Goal: Transaction & Acquisition: Purchase product/service

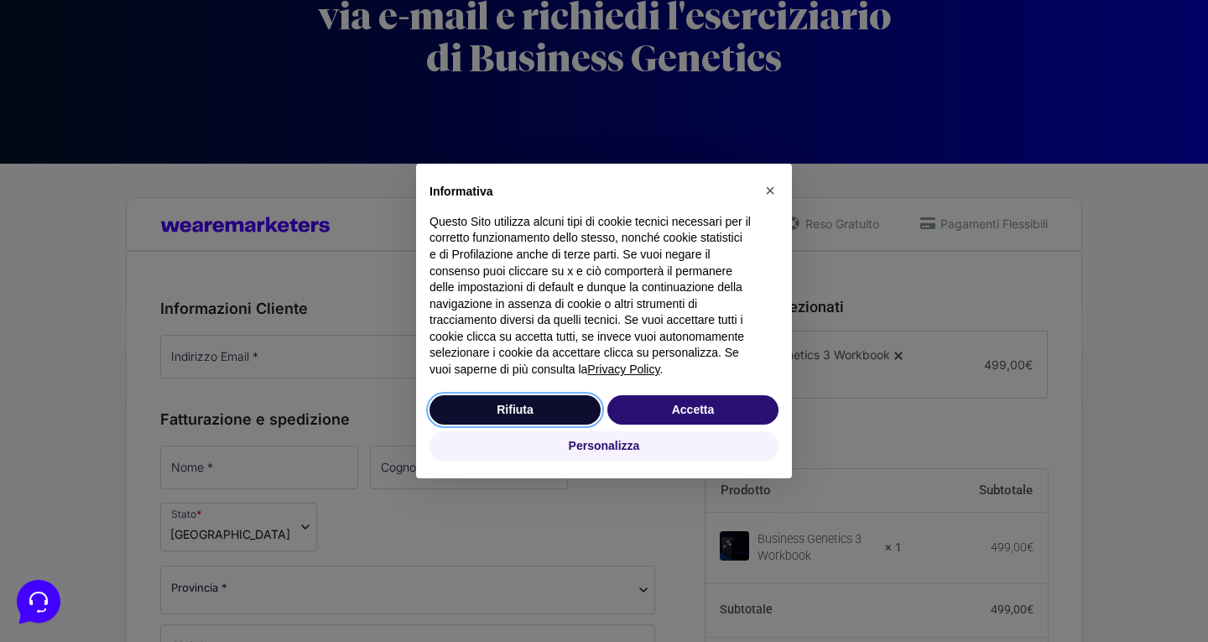
click at [485, 404] on button "Rifiuta" at bounding box center [515, 410] width 171 height 30
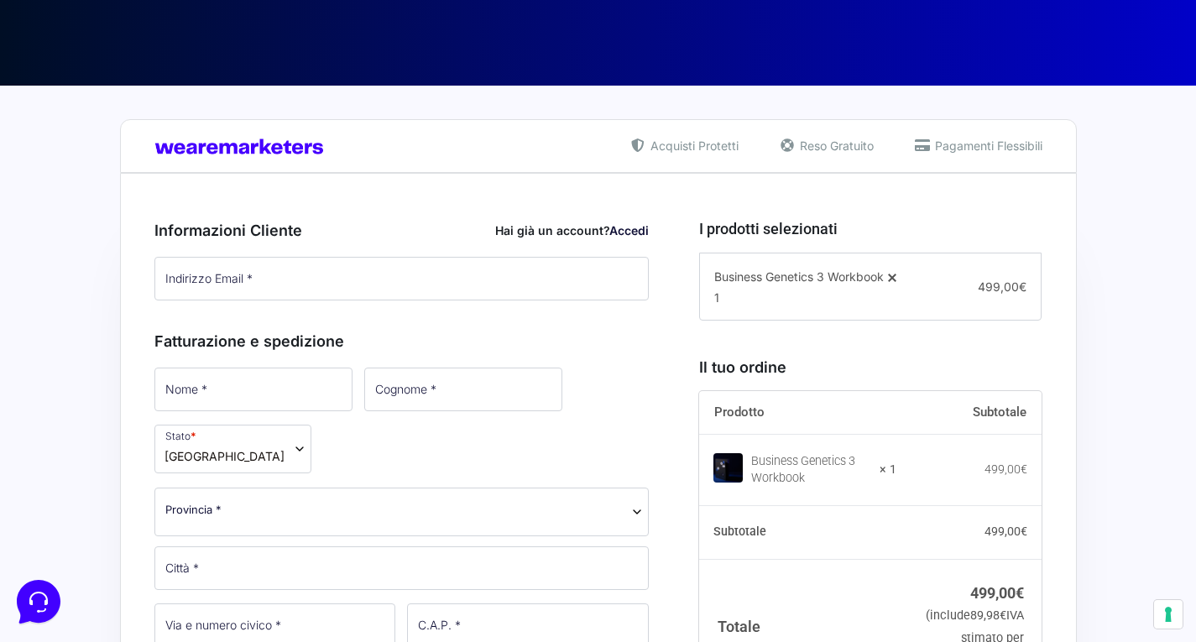
scroll to position [291, 0]
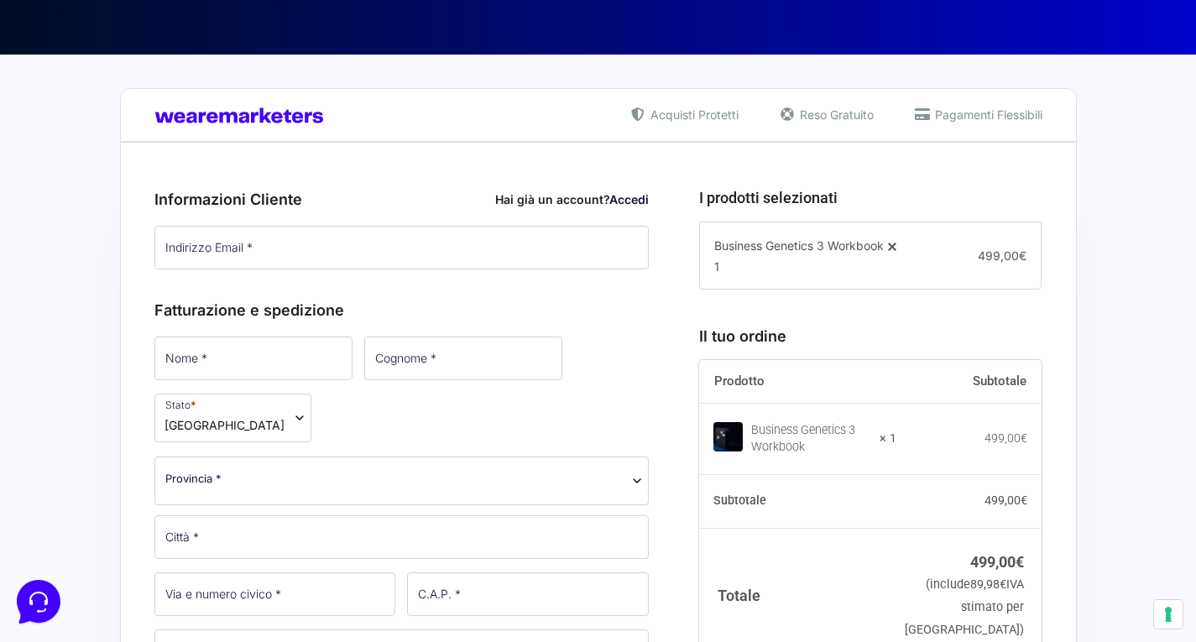
click at [736, 432] on img at bounding box center [727, 436] width 29 height 29
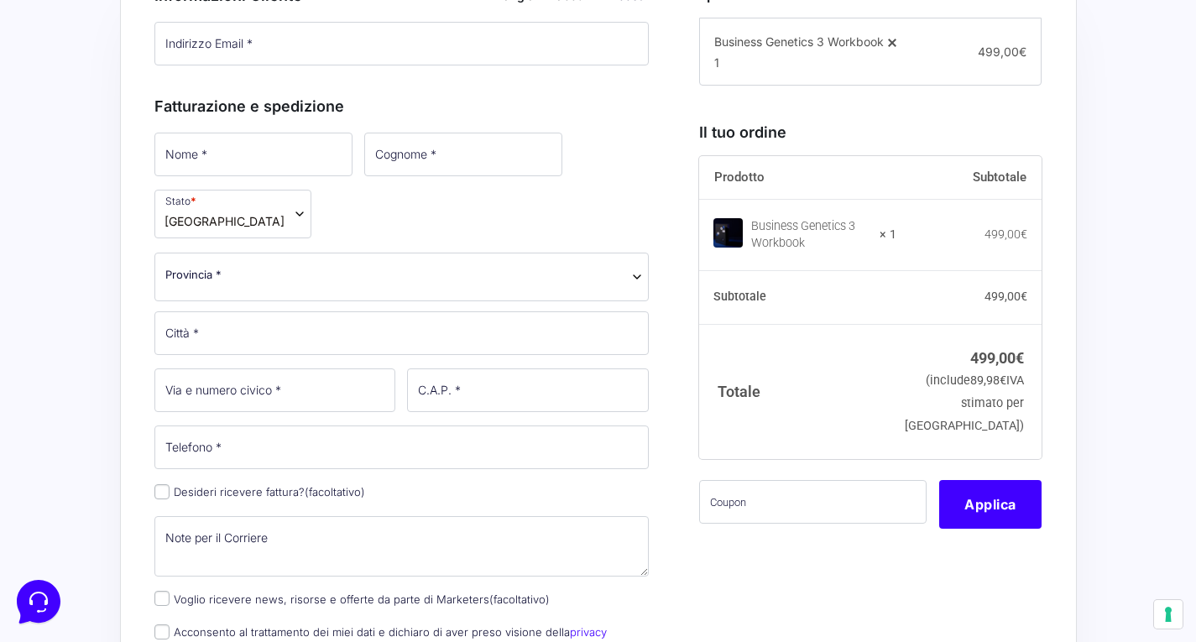
scroll to position [496, 0]
click at [813, 509] on input "text" at bounding box center [812, 501] width 227 height 44
type input "m"
click at [990, 515] on button "Applica" at bounding box center [990, 503] width 102 height 49
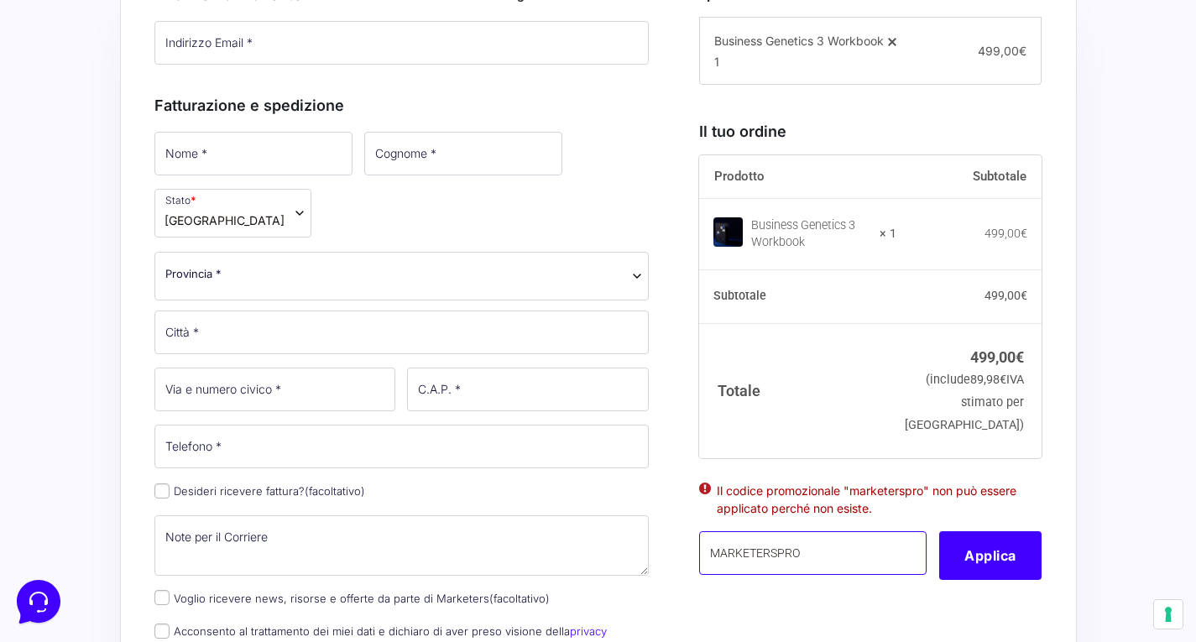
click at [852, 554] on input "MARKETERSPRO" at bounding box center [812, 553] width 227 height 44
click at [983, 562] on button "Applica" at bounding box center [990, 555] width 102 height 49
click at [822, 568] on input "MARKETER" at bounding box center [812, 553] width 227 height 44
click at [953, 560] on button "Applica" at bounding box center [990, 555] width 102 height 49
click at [803, 569] on input "MARKETERS" at bounding box center [812, 553] width 227 height 44
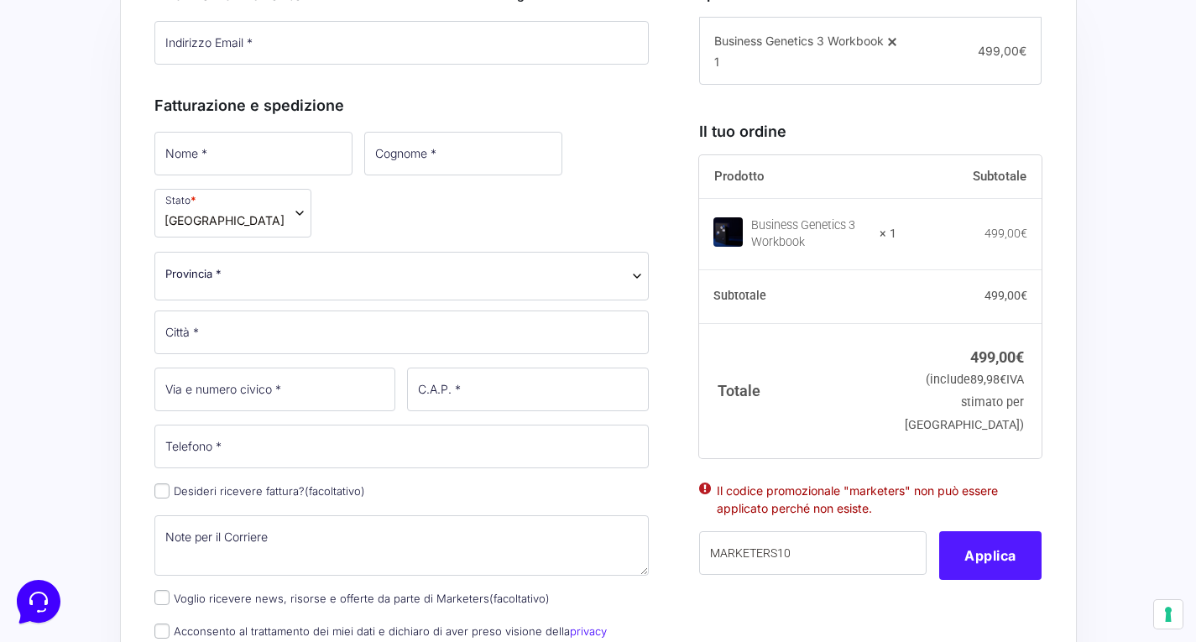
click at [950, 560] on button "Applica" at bounding box center [990, 555] width 102 height 49
click at [816, 564] on input "MARKETERS10" at bounding box center [812, 553] width 227 height 44
click at [973, 563] on button "Applica" at bounding box center [990, 555] width 102 height 49
drag, startPoint x: 821, startPoint y: 561, endPoint x: 712, endPoint y: 564, distance: 110.0
click at [712, 564] on input "MARKETERS20" at bounding box center [812, 553] width 227 height 44
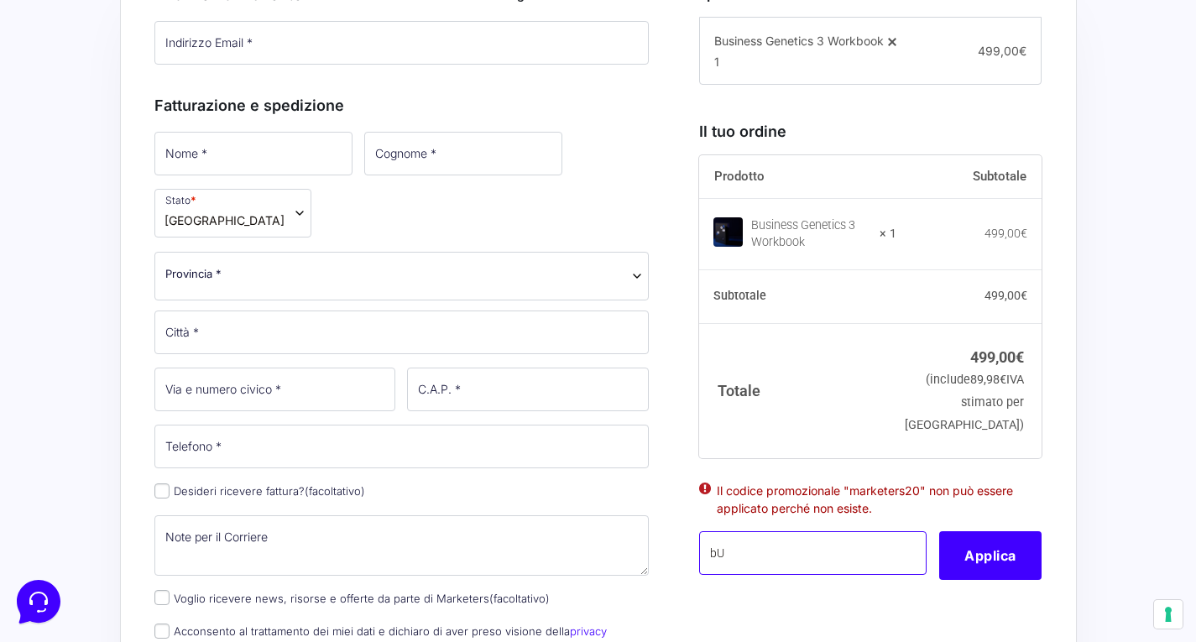
type input "b"
click at [988, 571] on button "Applica" at bounding box center [990, 555] width 102 height 49
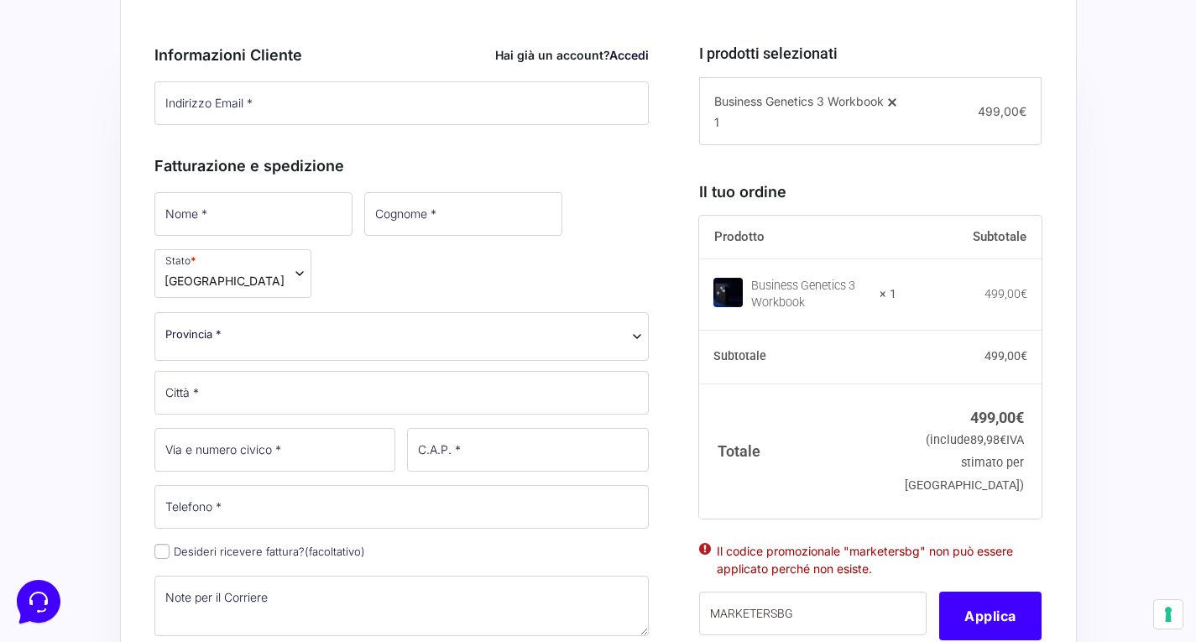
scroll to position [540, 0]
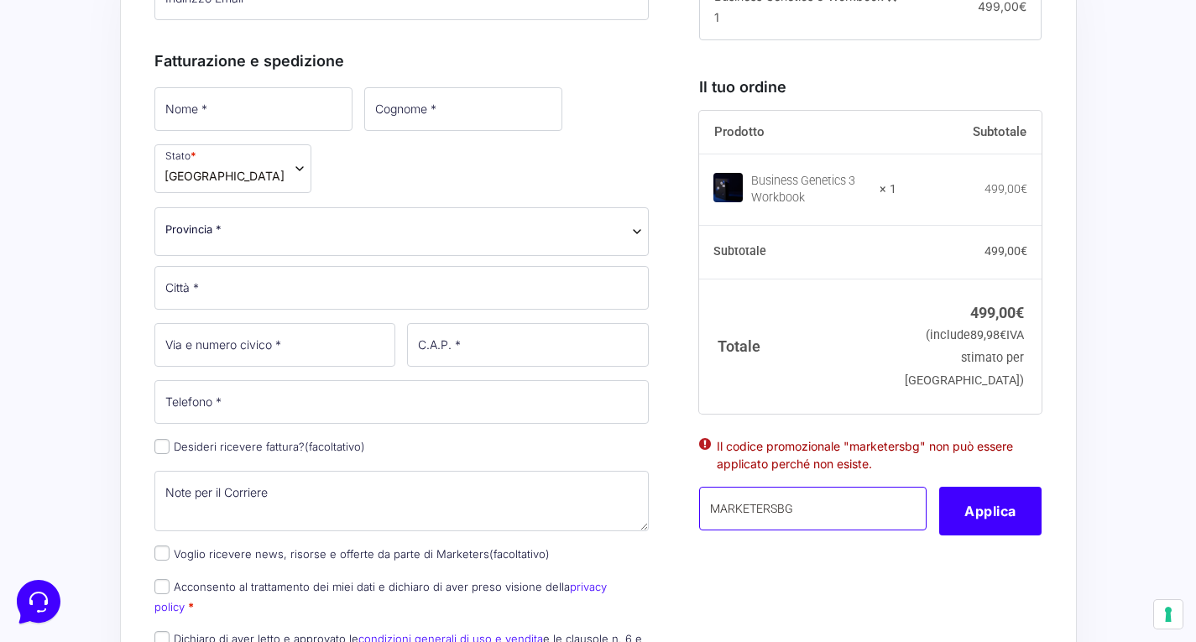
drag, startPoint x: 793, startPoint y: 512, endPoint x: 711, endPoint y: 509, distance: 82.3
click at [711, 509] on input "MARKETERSBG" at bounding box center [812, 509] width 227 height 44
type input "sconto10"
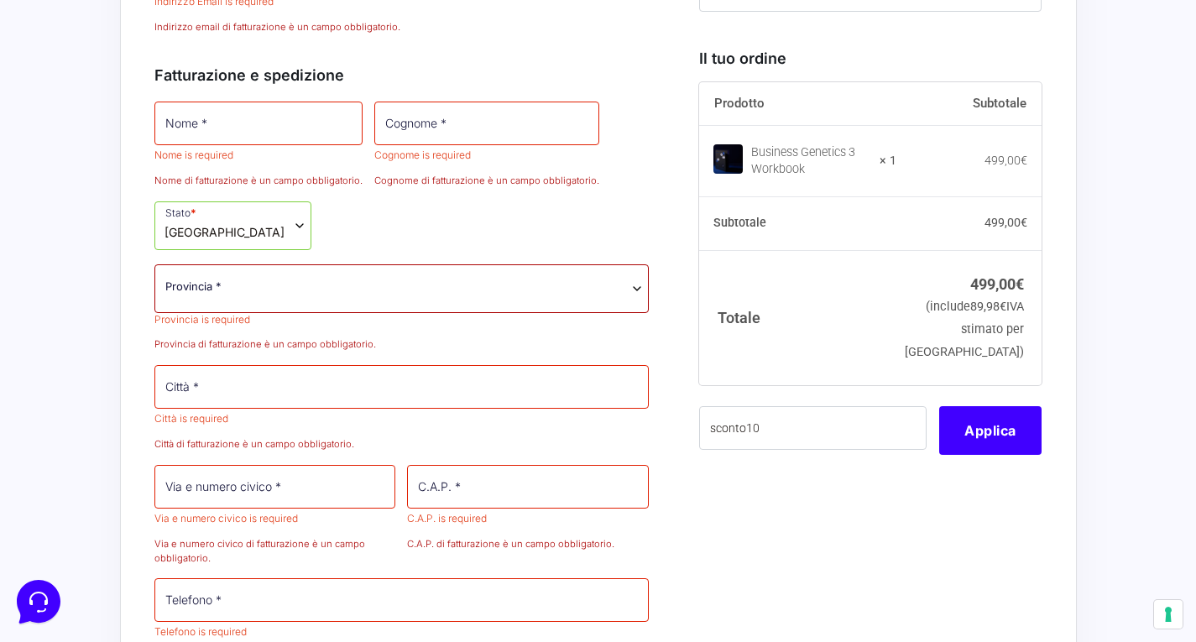
scroll to position [872, 0]
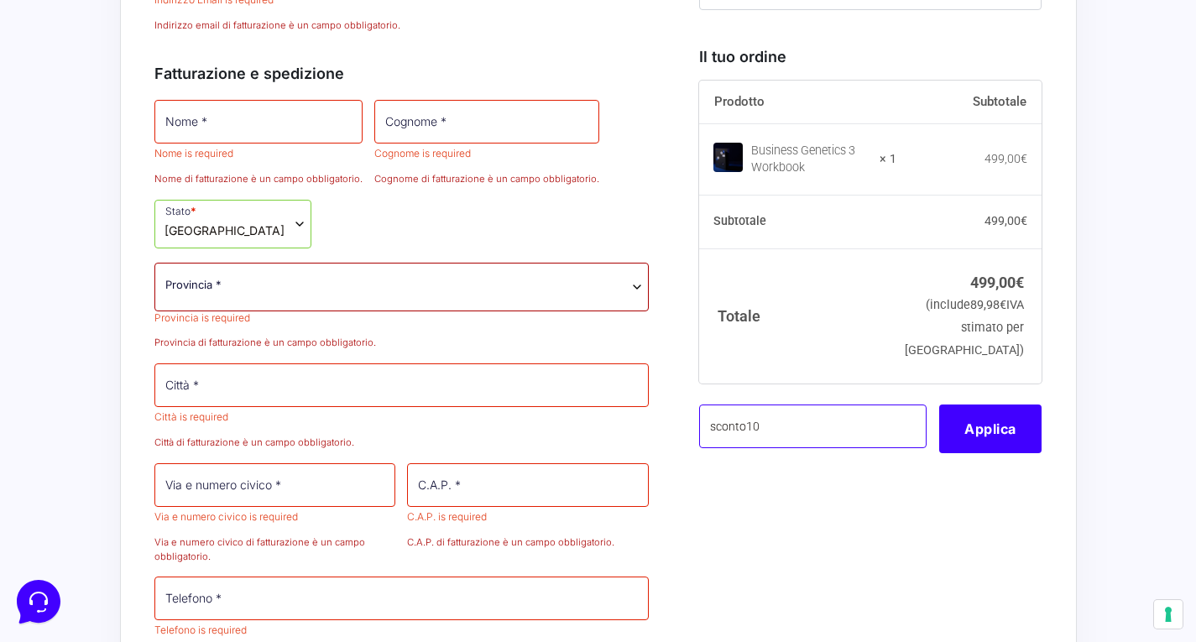
click at [799, 448] on input "sconto10" at bounding box center [812, 426] width 227 height 44
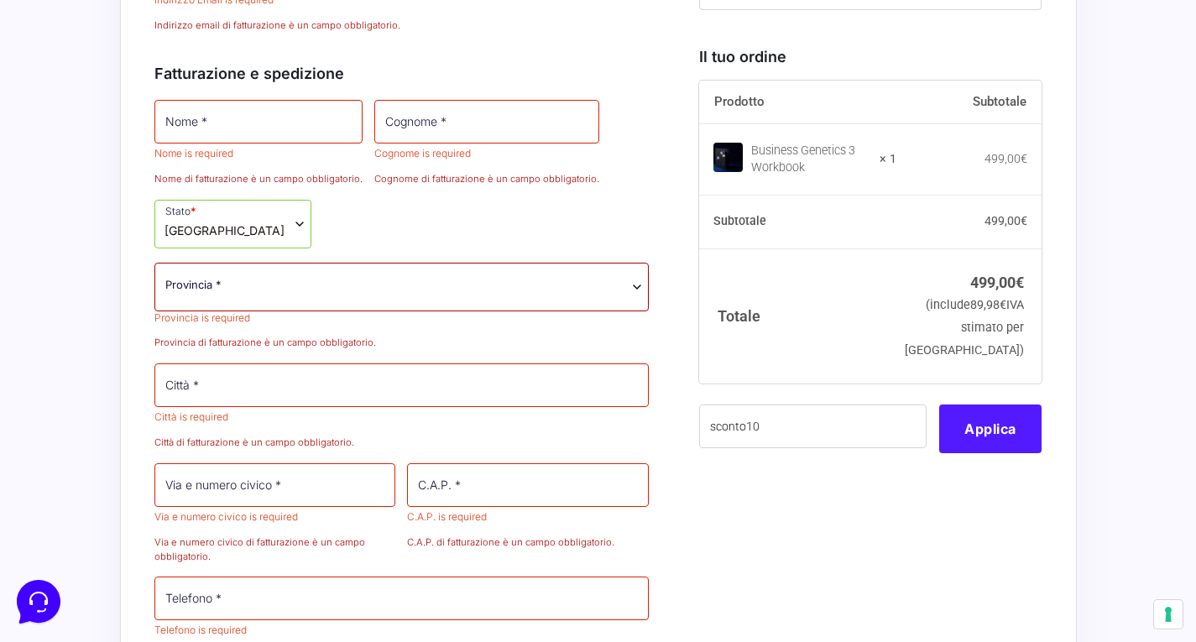
click at [980, 452] on button "Applica" at bounding box center [990, 428] width 102 height 49
